Goal: Task Accomplishment & Management: Use online tool/utility

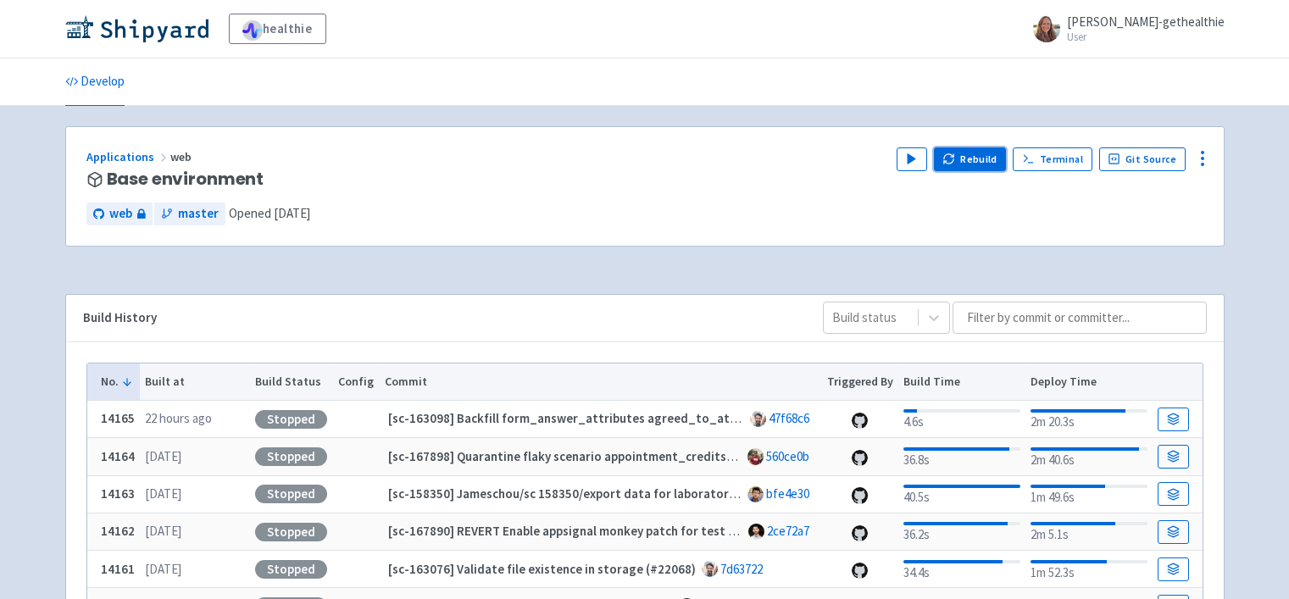
click at [965, 167] on button "Rebuild" at bounding box center [970, 159] width 73 height 24
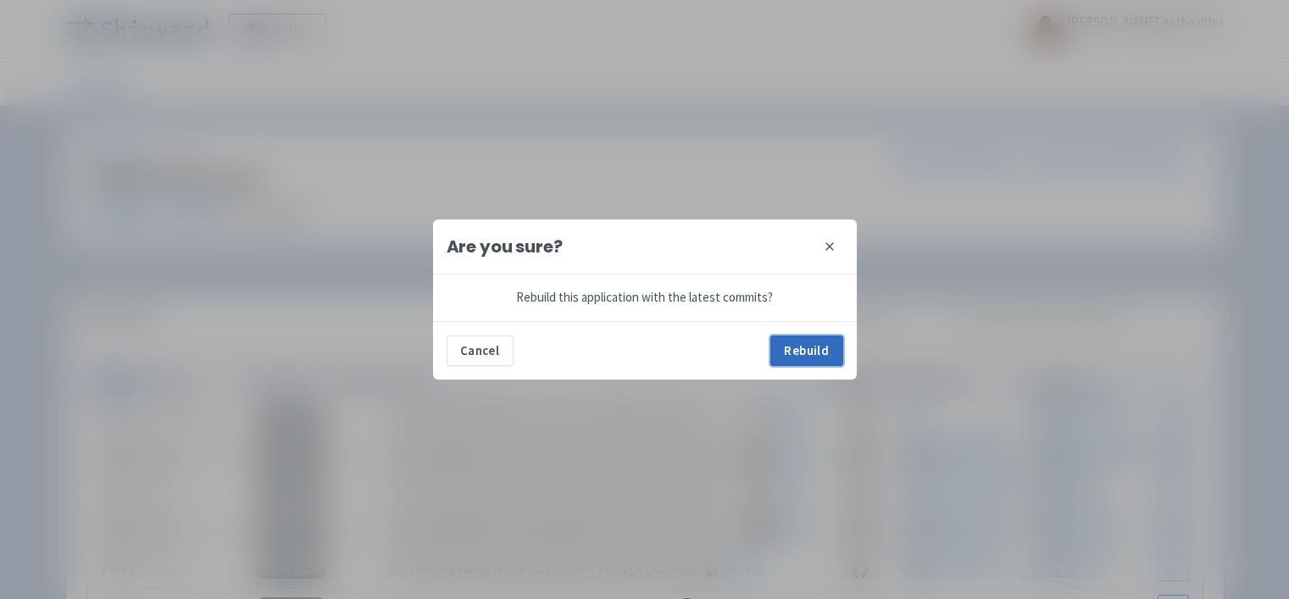
click at [789, 341] on button "Rebuild" at bounding box center [806, 351] width 73 height 31
